Goal: Task Accomplishment & Management: Manage account settings

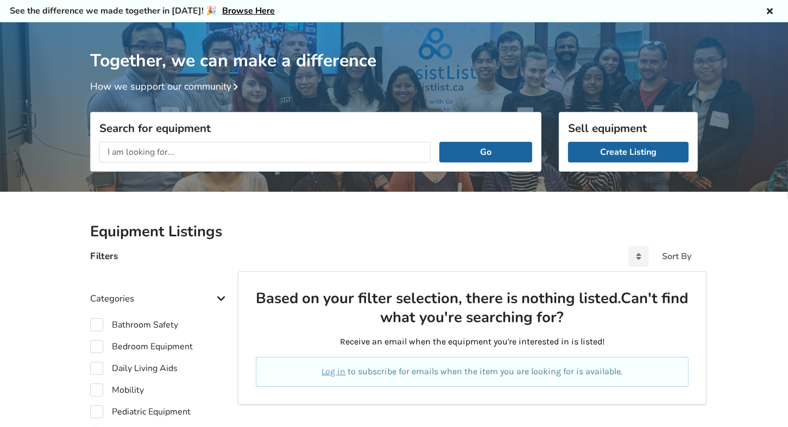
scroll to position [30, 0]
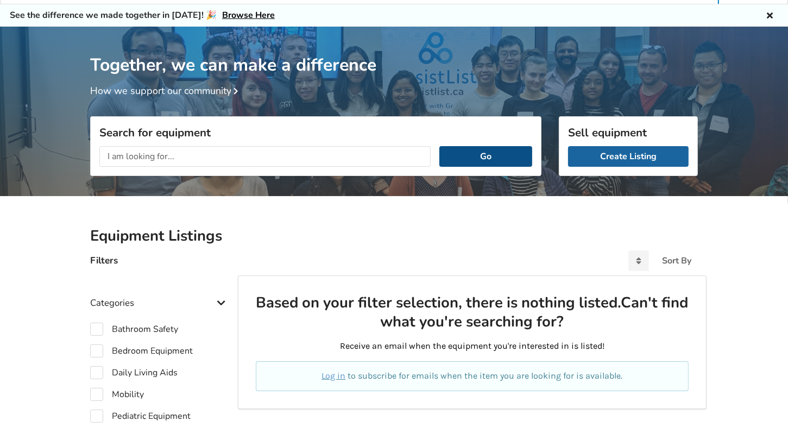
click at [482, 153] on button "Go" at bounding box center [485, 156] width 93 height 21
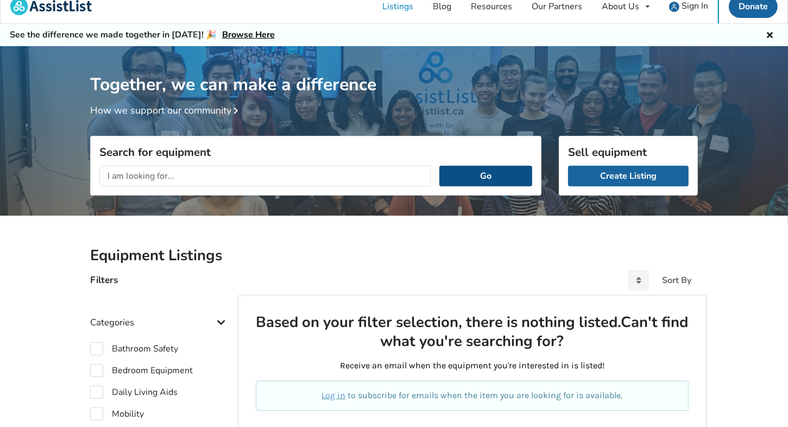
scroll to position [0, 0]
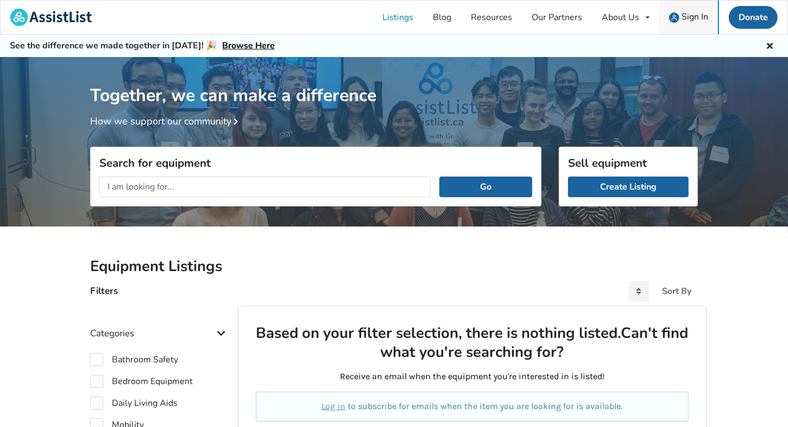
click at [698, 16] on span "Sign In" at bounding box center [694, 17] width 27 height 12
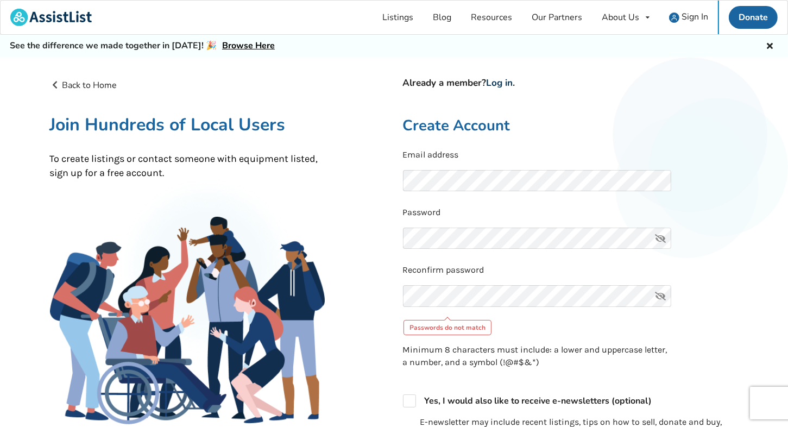
click at [504, 82] on link "Log in" at bounding box center [499, 83] width 27 height 12
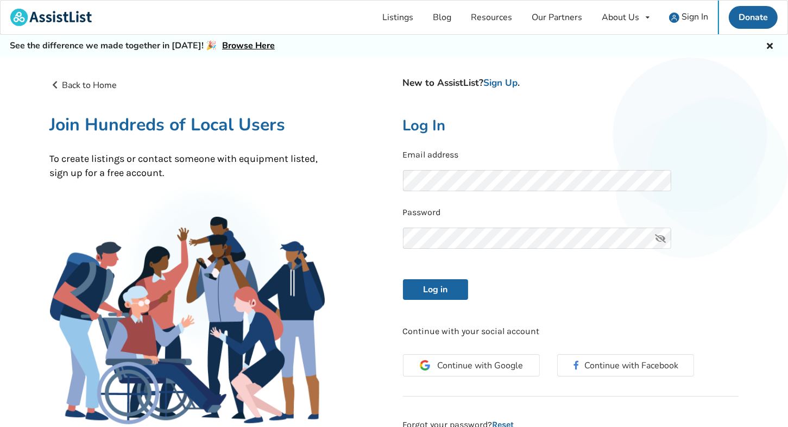
click at [661, 236] on icon at bounding box center [660, 238] width 22 height 22
click at [662, 236] on icon at bounding box center [660, 238] width 22 height 22
click at [660, 235] on icon at bounding box center [660, 238] width 22 height 22
click at [442, 290] on button "Log in" at bounding box center [435, 289] width 65 height 21
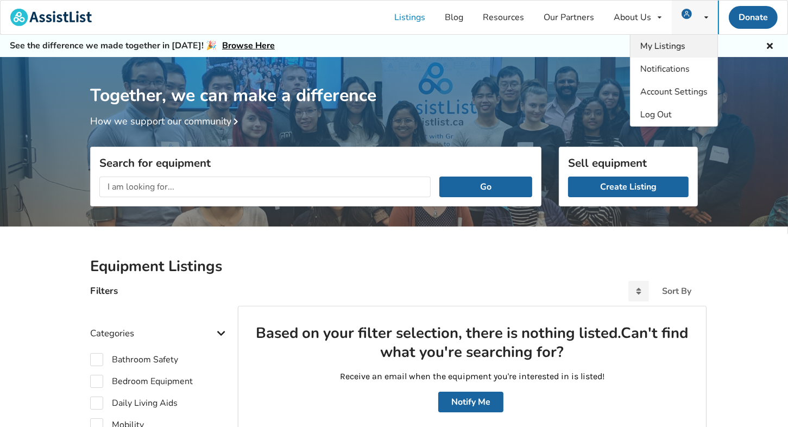
click at [679, 43] on span "My Listings" at bounding box center [662, 46] width 45 height 12
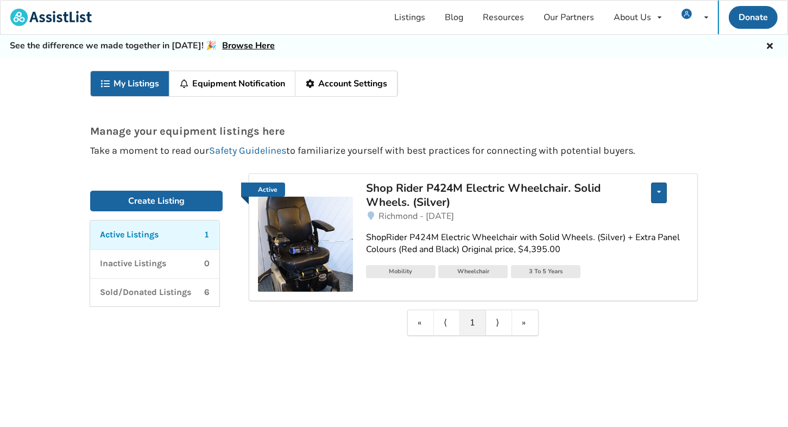
click at [657, 192] on icon at bounding box center [659, 191] width 4 height 7
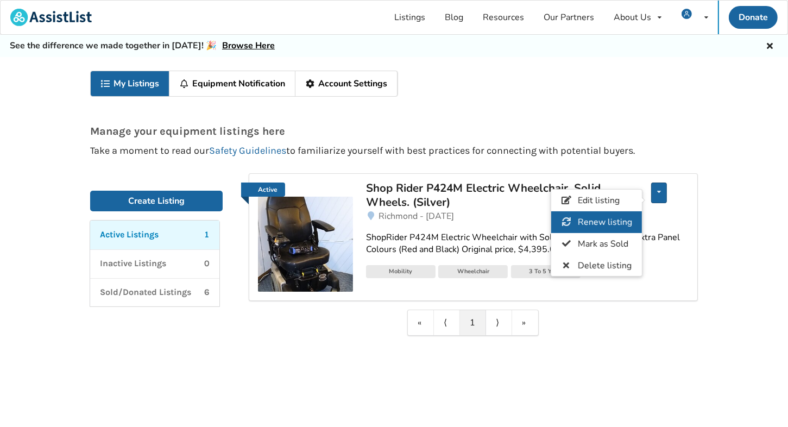
click at [598, 220] on span "Renew listing" at bounding box center [605, 222] width 54 height 12
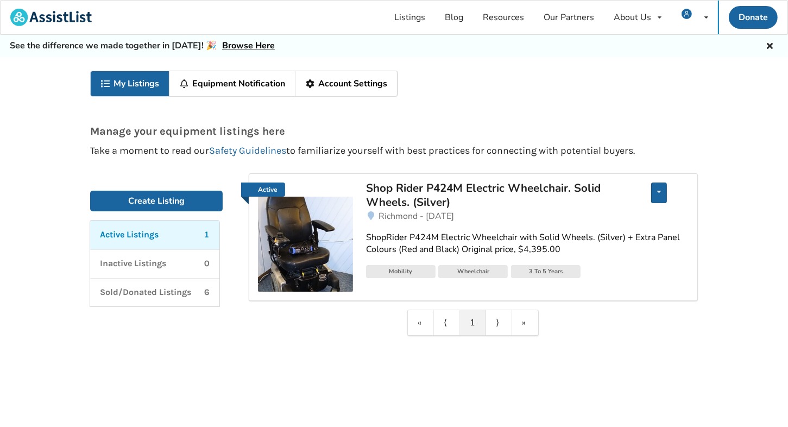
click at [656, 188] on div "Edit listing Renew listing Mark as Sold Delete listing" at bounding box center [659, 192] width 16 height 21
click at [732, 203] on div "My Listings Equipment Notification Account Settings Manage your equipment listi…" at bounding box center [394, 254] width 788 height 394
click at [394, 268] on div "Mobility" at bounding box center [400, 271] width 69 height 13
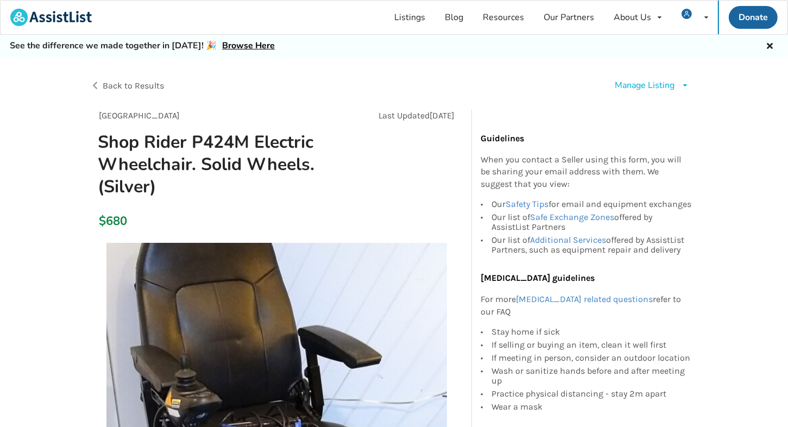
click at [641, 84] on div "Manage Listing" at bounding box center [645, 85] width 60 height 12
click at [416, 16] on link "Listings" at bounding box center [410, 18] width 50 height 34
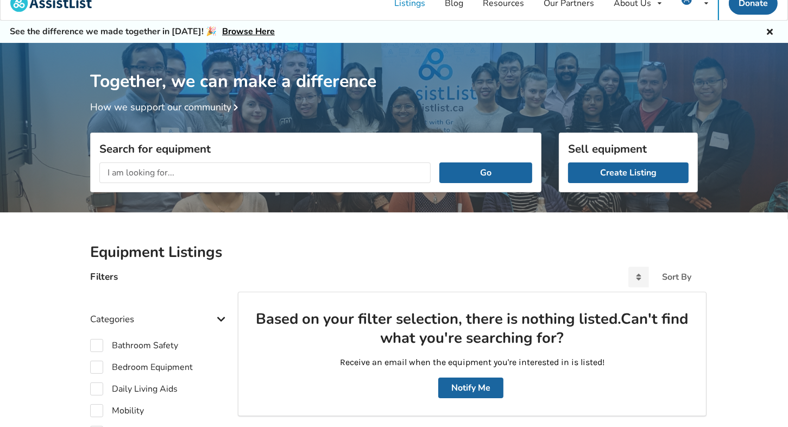
type input "V7C 3G300000000"
